Goal: Check status: Check status

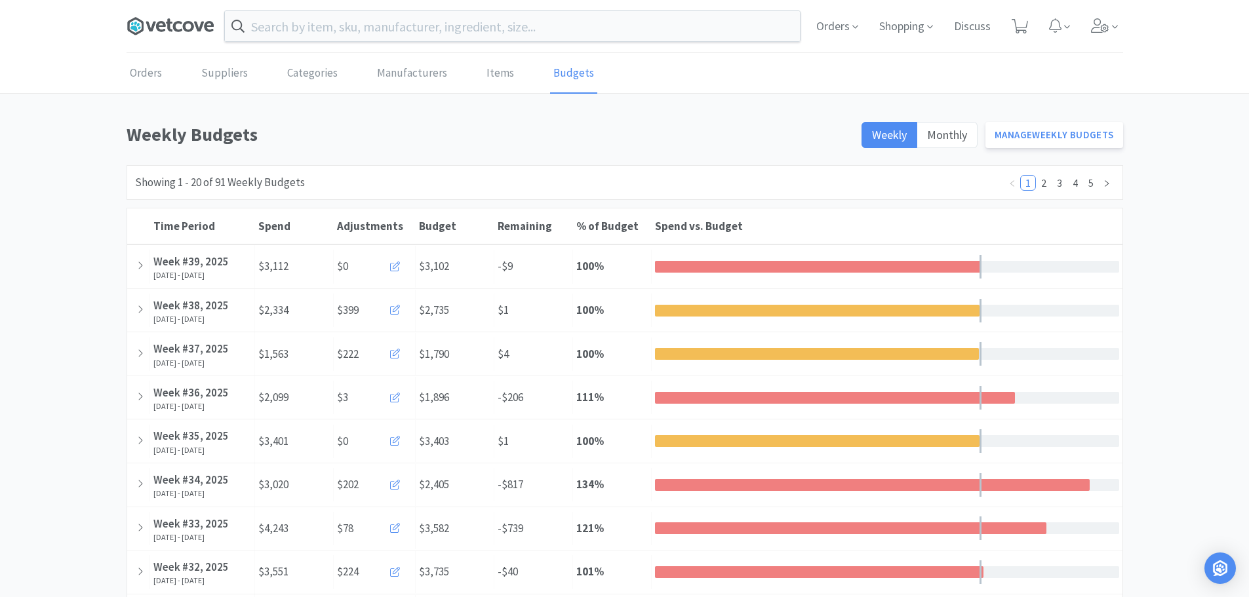
click at [160, 18] on icon at bounding box center [171, 26] width 88 height 20
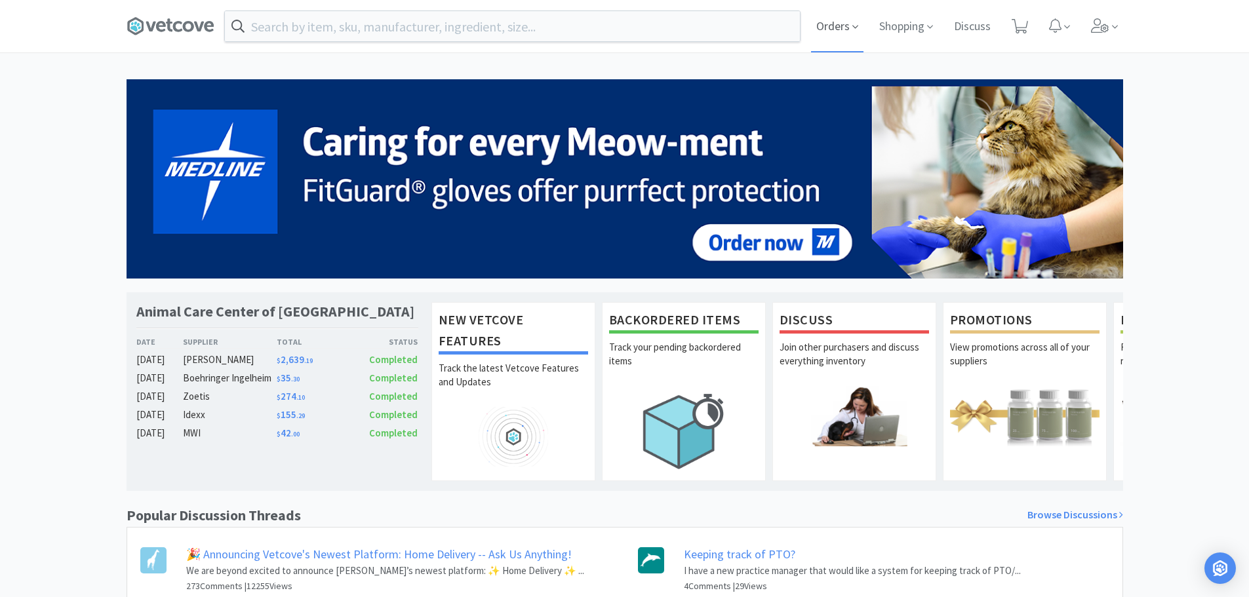
click at [815, 32] on span "Orders" at bounding box center [837, 26] width 52 height 52
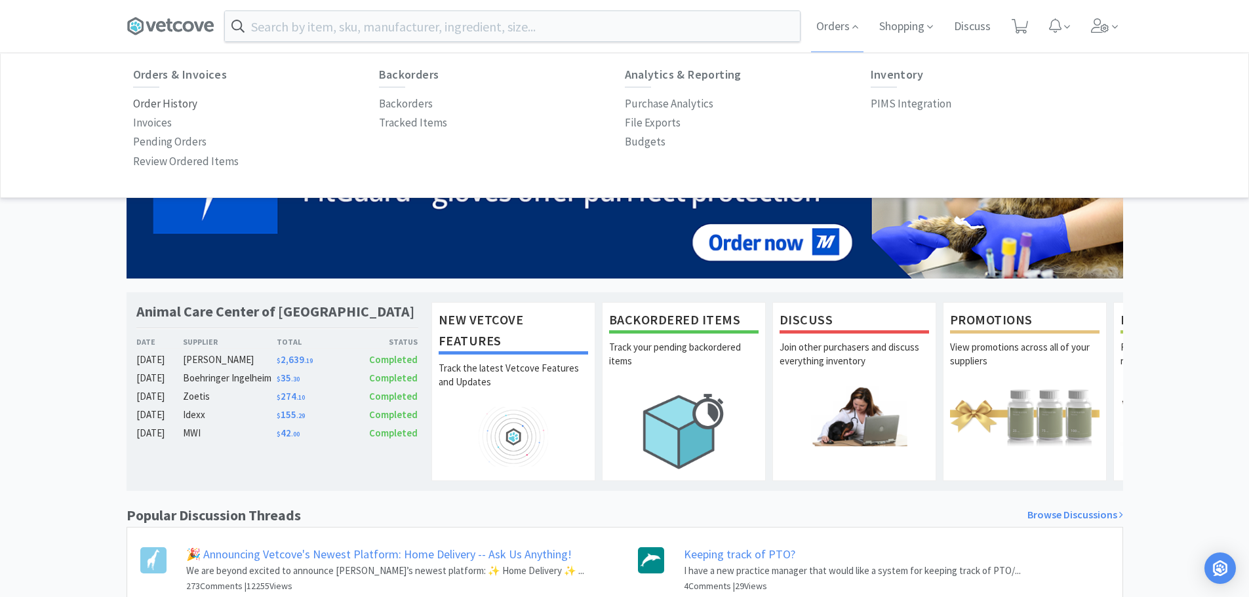
click at [155, 97] on p "Order History" at bounding box center [165, 104] width 64 height 18
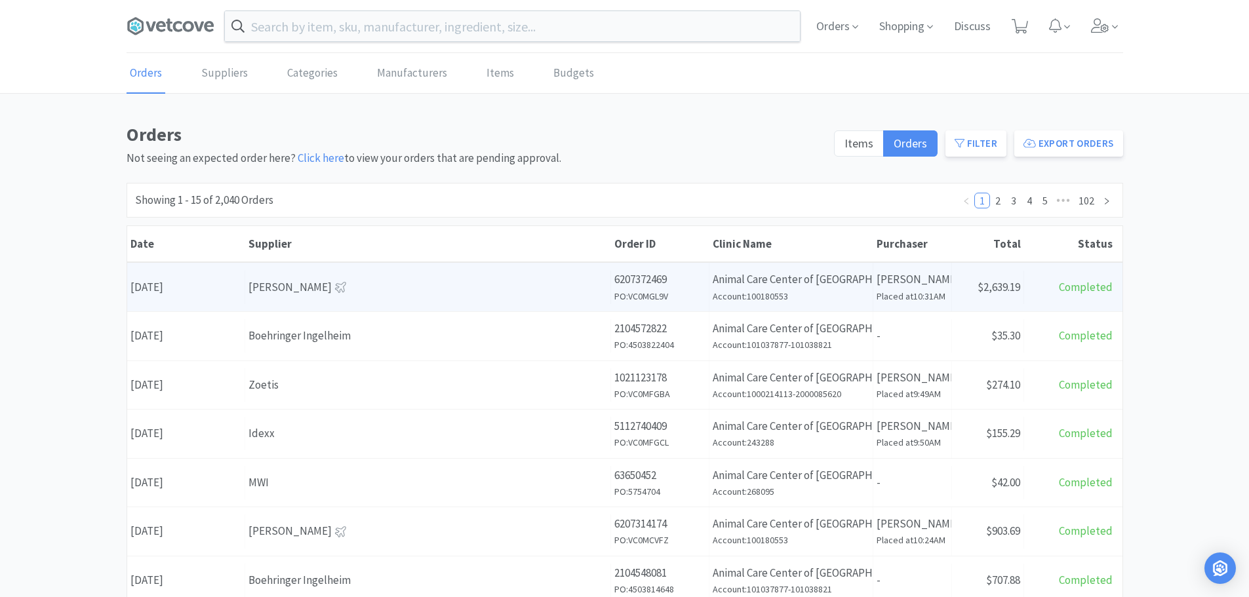
click at [368, 287] on div "[PERSON_NAME]" at bounding box center [428, 288] width 359 height 18
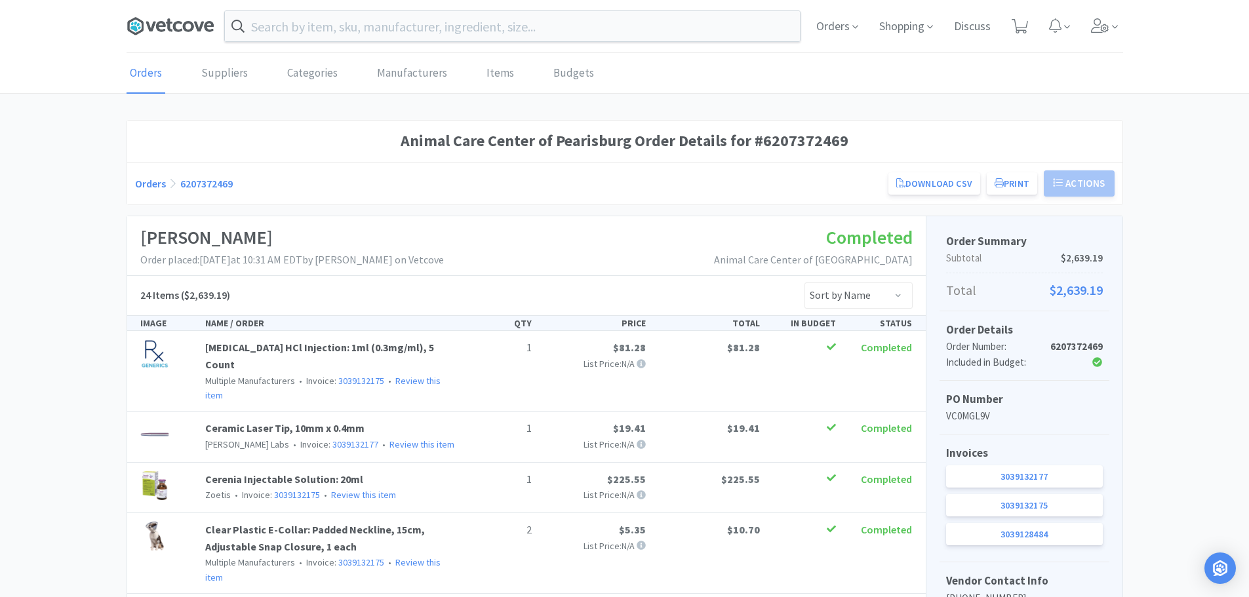
click at [172, 27] on icon at bounding box center [171, 26] width 88 height 20
